Goal: Task Accomplishment & Management: Manage account settings

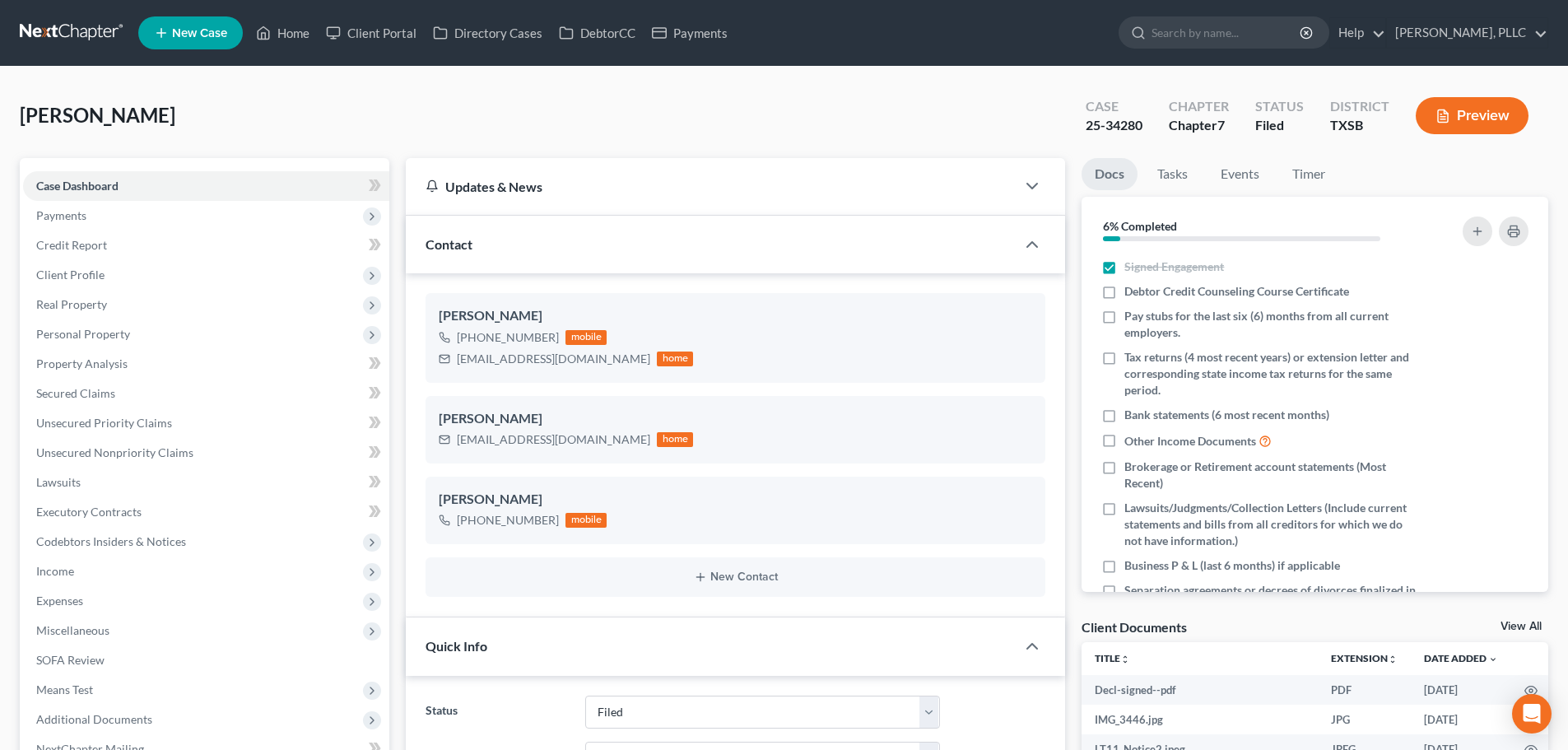
select select "10"
select select "4"
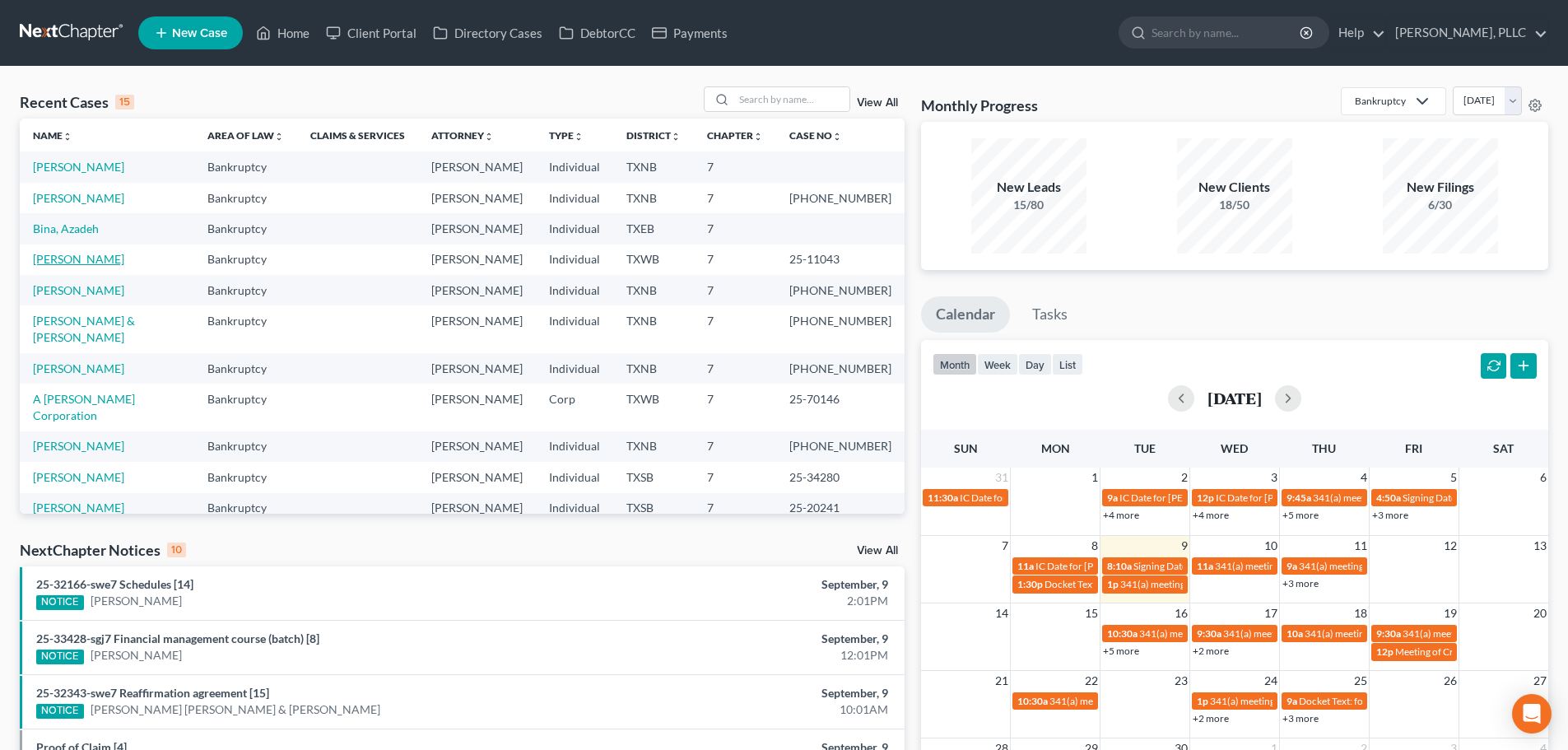
click at [96, 261] on link "[PERSON_NAME]" at bounding box center [78, 259] width 91 height 14
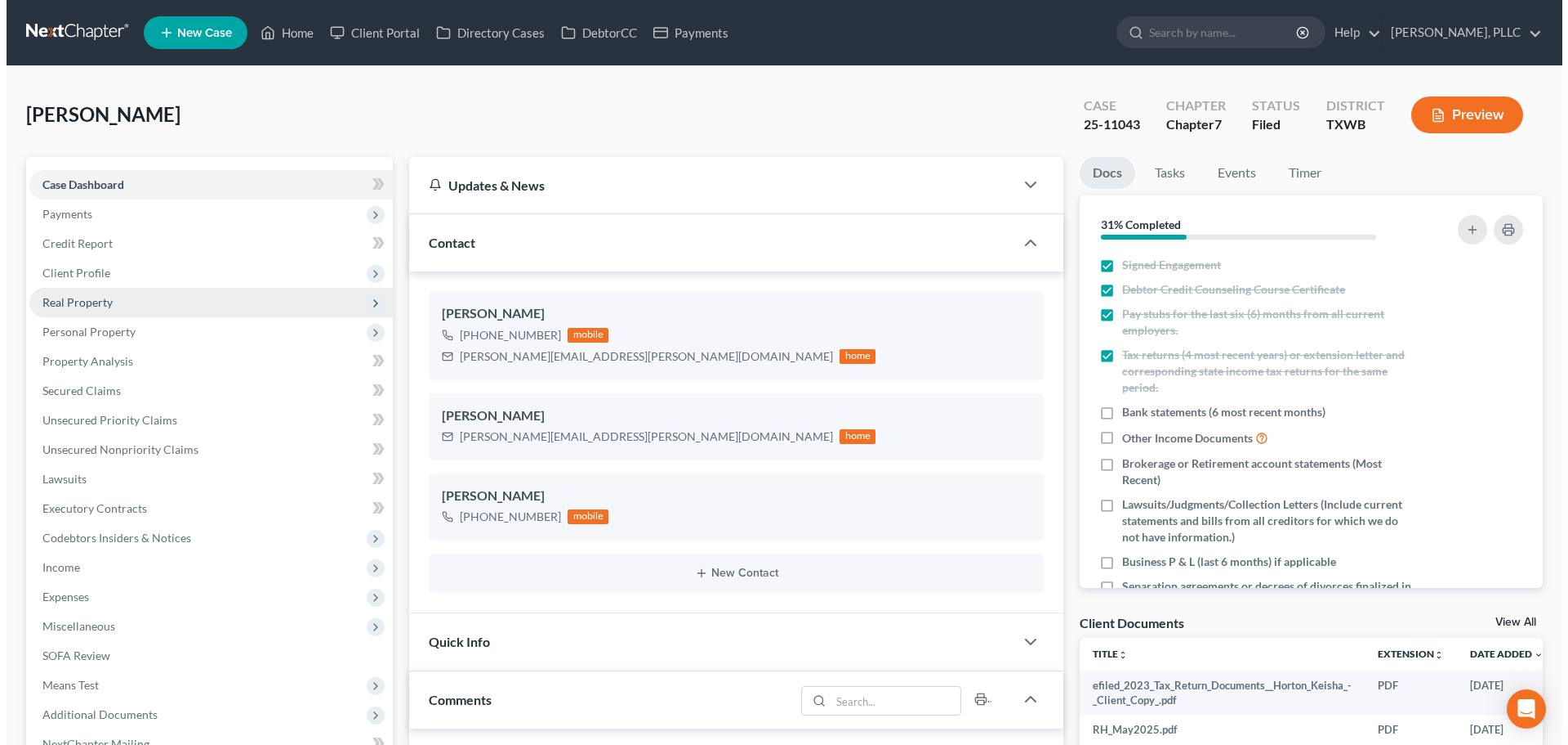
scroll to position [1760, 0]
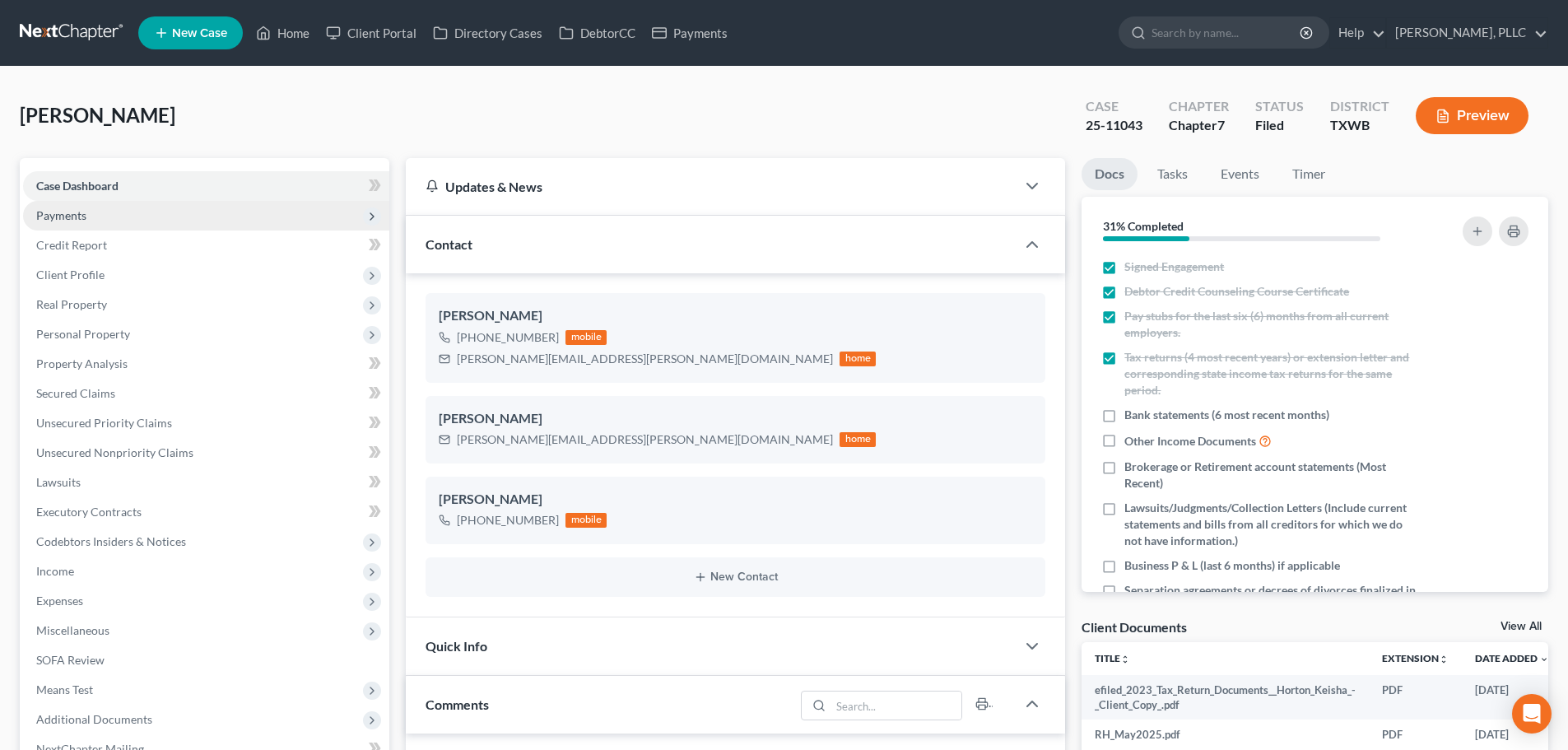
click at [84, 219] on span "Payments" at bounding box center [61, 215] width 50 height 14
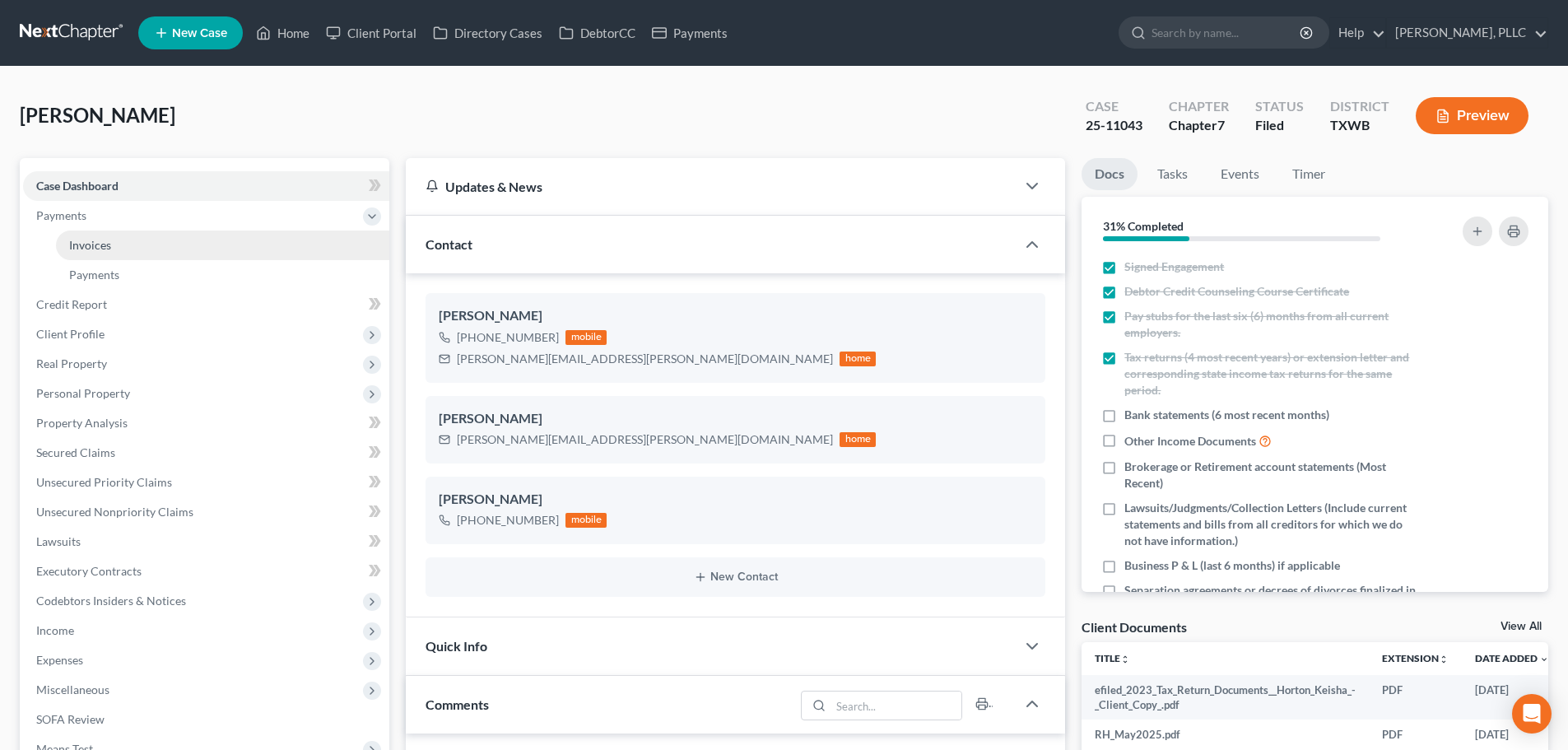
click at [89, 249] on span "Invoices" at bounding box center [90, 245] width 42 height 14
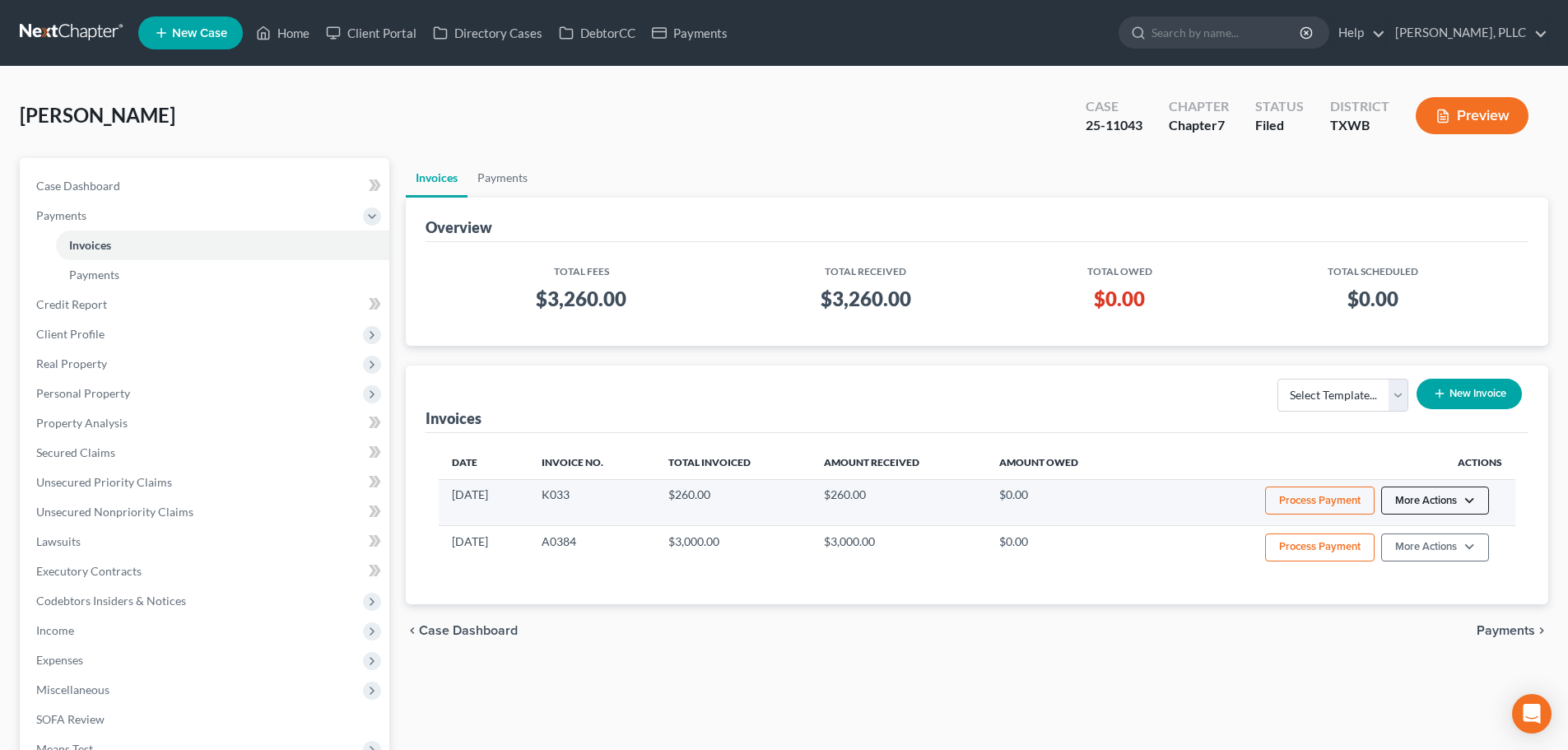
click at [1472, 494] on button "More Actions" at bounding box center [1435, 500] width 108 height 28
click at [1435, 532] on link "View/Edit" at bounding box center [1457, 534] width 192 height 28
select select "1"
